Goal: Task Accomplishment & Management: Manage account settings

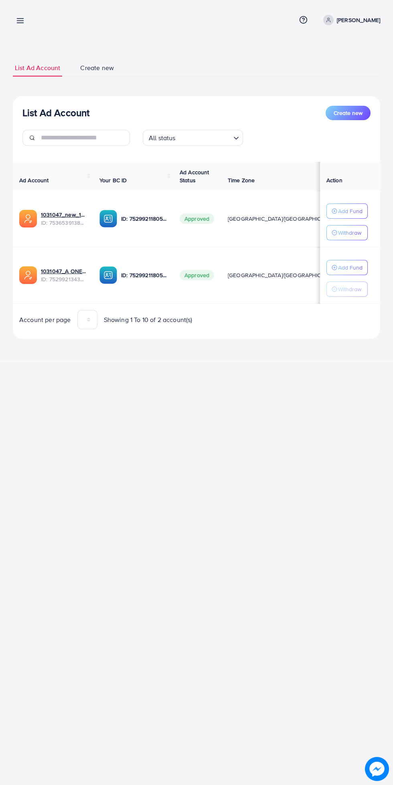
click at [369, 2] on div "List Ad Account Create new List Ad Account Create new All status Loading... Ad …" at bounding box center [196, 180] width 393 height 361
click at [366, 25] on link "[PERSON_NAME]" at bounding box center [350, 20] width 60 height 10
click at [340, 66] on span "Log out" at bounding box center [332, 66] width 22 height 10
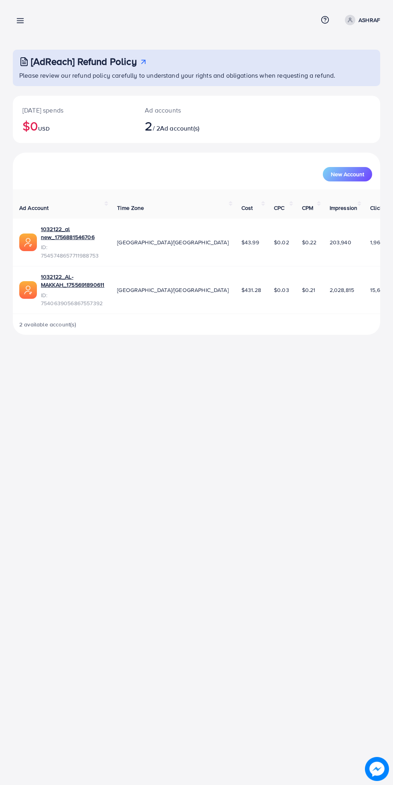
click at [18, 20] on icon at bounding box center [20, 20] width 8 height 8
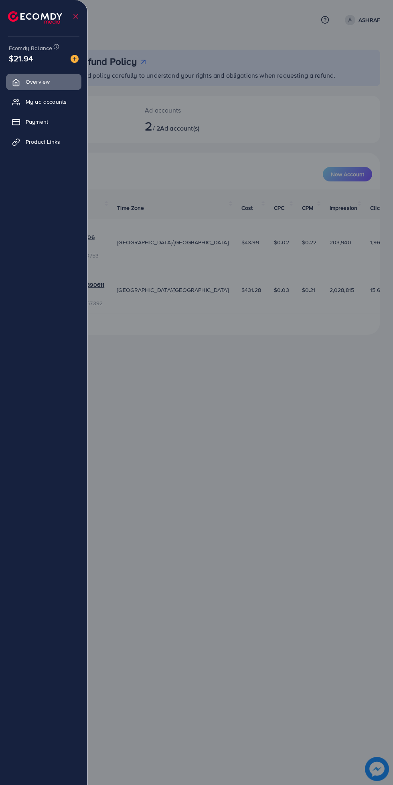
click at [67, 99] on span "My ad accounts" at bounding box center [46, 102] width 41 height 8
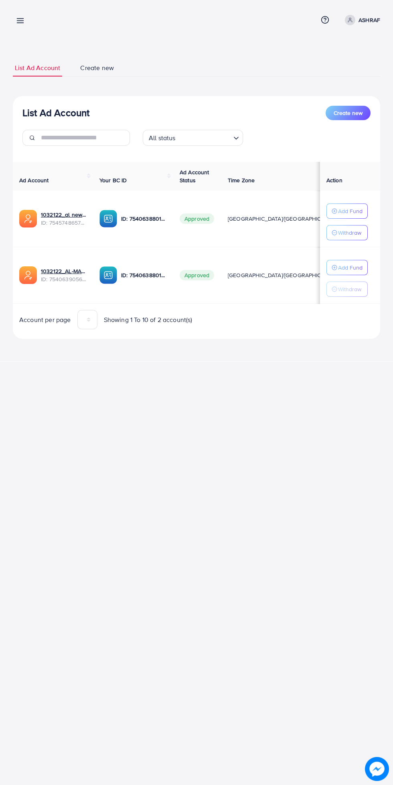
scroll to position [0, 12]
